Goal: Task Accomplishment & Management: Use online tool/utility

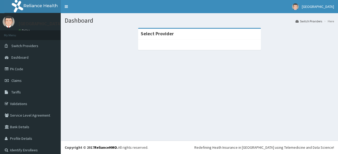
click at [181, 32] on div "Select Provider" at bounding box center [199, 34] width 123 height 11
click at [22, 81] on link "Claims" at bounding box center [30, 81] width 61 height 12
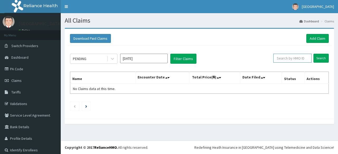
click at [297, 60] on input "text" at bounding box center [292, 58] width 38 height 9
